Goal: Task Accomplishment & Management: Manage account settings

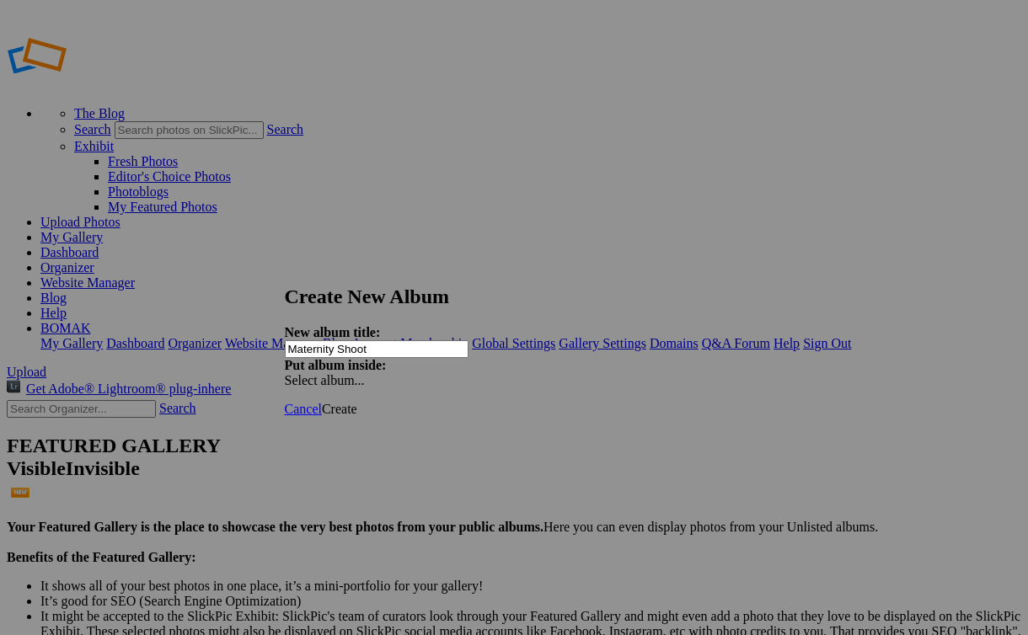
type input "Maternity Shoot"
click at [462, 373] on div "Select album..." at bounding box center [373, 380] width 177 height 15
click at [357, 402] on span "Create" at bounding box center [339, 409] width 35 height 14
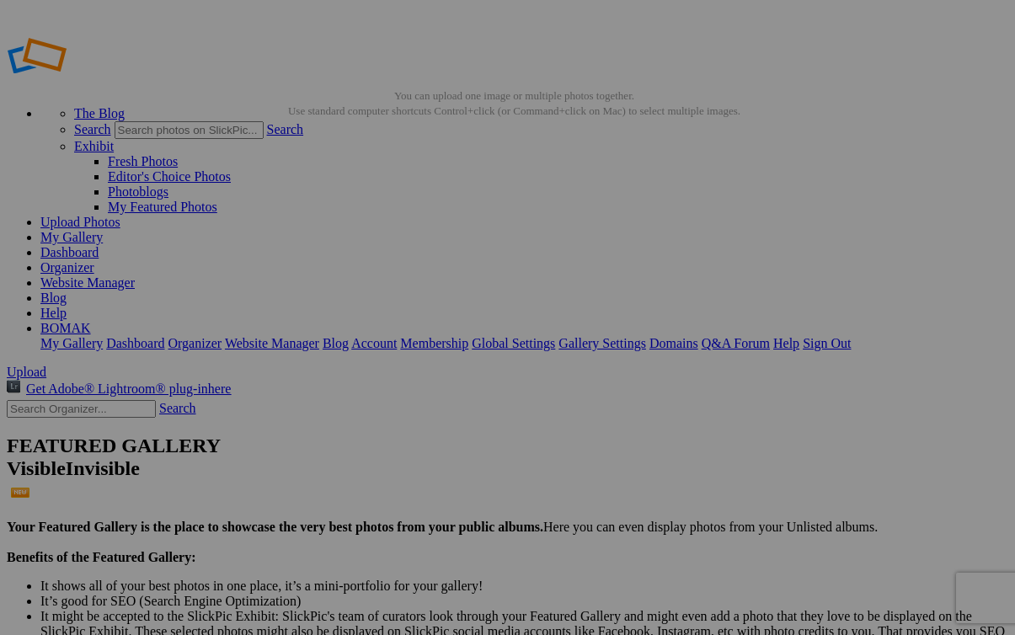
type input "Maternity Shoot"
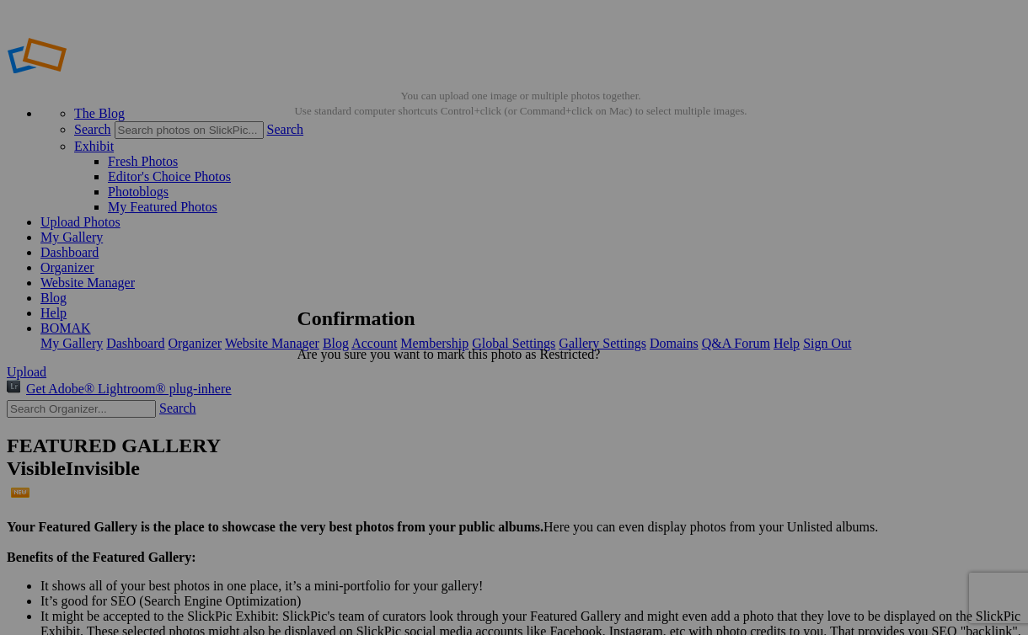
click at [335, 383] on span "Cancel" at bounding box center [315, 383] width 37 height 14
